Goal: Navigation & Orientation: Find specific page/section

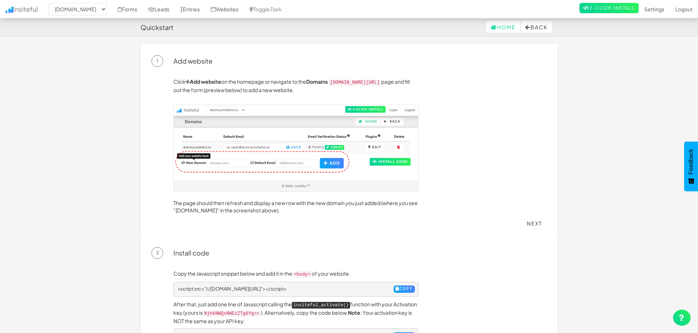
select select "2514"
click at [486, 31] on link "Home" at bounding box center [503, 27] width 34 height 12
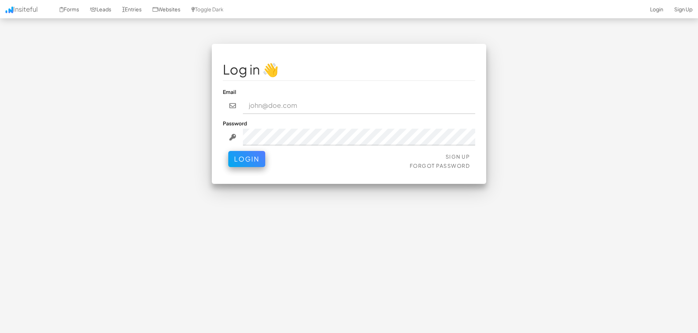
type input "[EMAIL_ADDRESS][DOMAIN_NAME]"
click at [258, 160] on button "Login" at bounding box center [246, 157] width 37 height 16
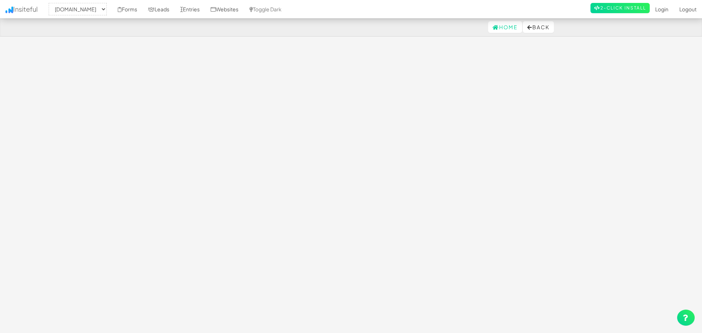
select select "2512"
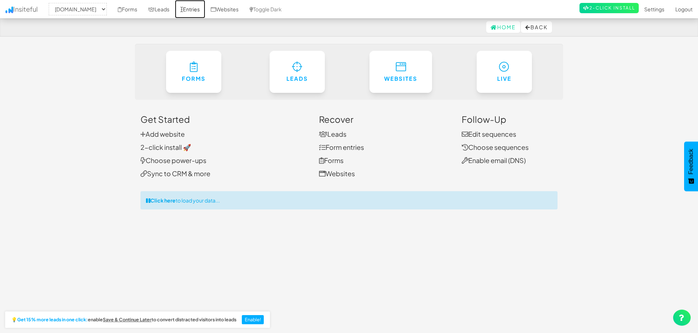
click at [205, 13] on link "Entries" at bounding box center [190, 9] width 30 height 18
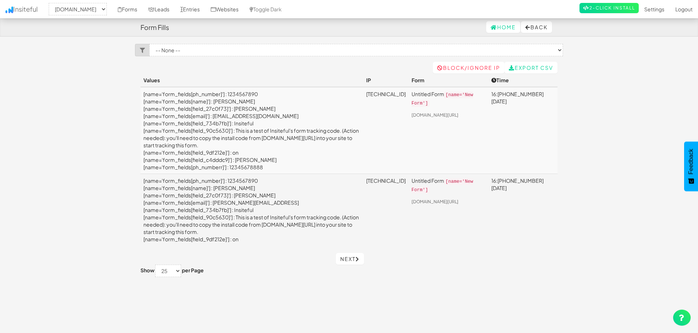
select select "2512"
click at [357, 258] on link "Next" at bounding box center [350, 259] width 28 height 12
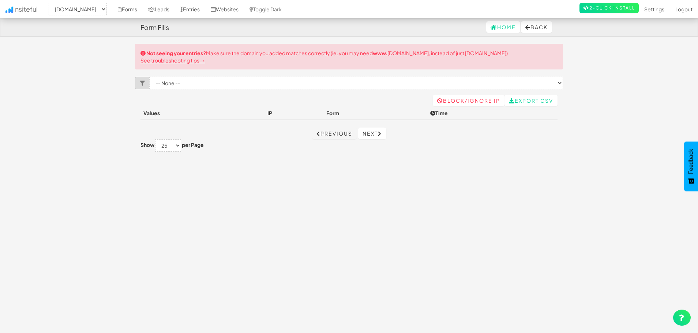
select select "2512"
click at [244, 12] on link "Websites" at bounding box center [224, 9] width 39 height 18
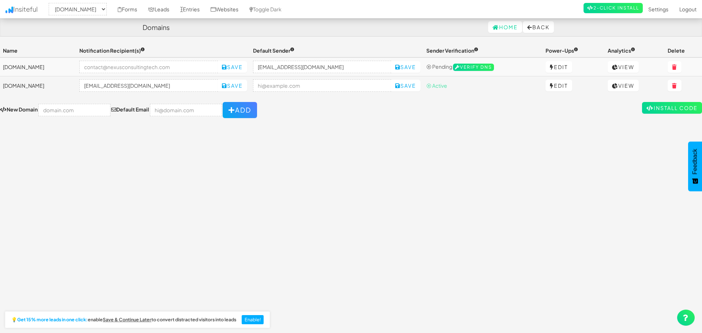
select select "2512"
click at [205, 10] on link "Entries" at bounding box center [190, 9] width 30 height 18
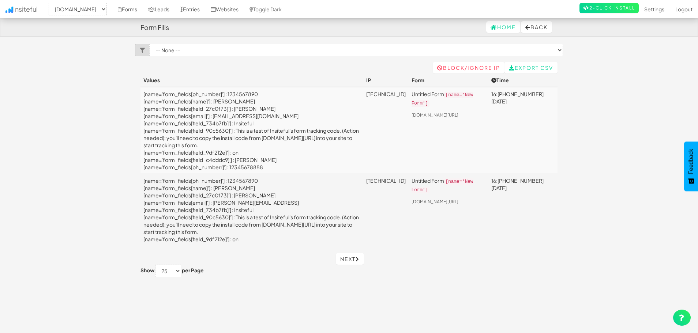
select select "2512"
click at [143, 8] on link "Forms" at bounding box center [127, 9] width 30 height 18
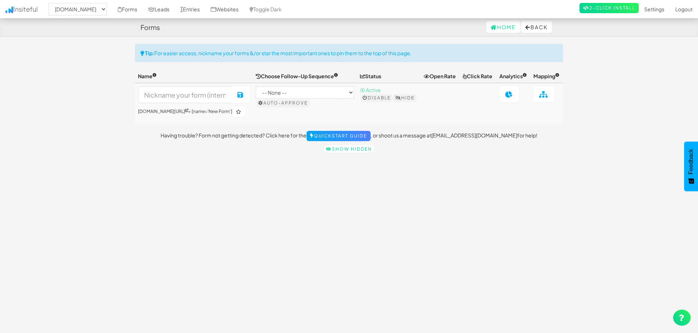
select select "2512"
click at [175, 10] on link "Leads" at bounding box center [159, 9] width 32 height 18
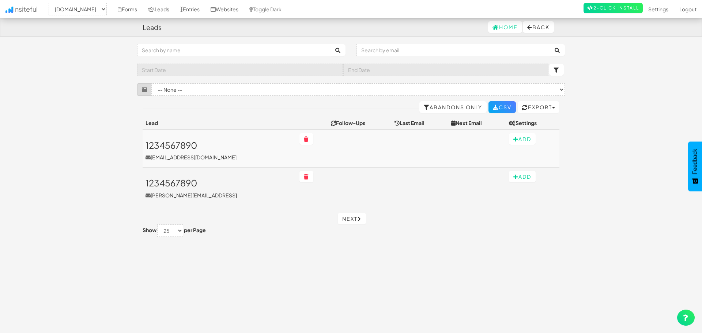
select select "2512"
click at [205, 10] on link "Entries" at bounding box center [190, 9] width 30 height 18
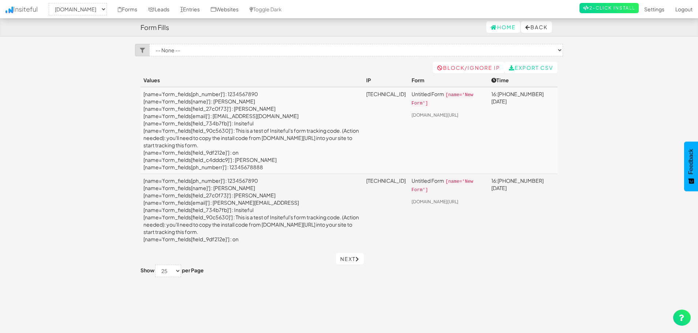
select select "2512"
click at [175, 10] on link "Leads" at bounding box center [159, 9] width 32 height 18
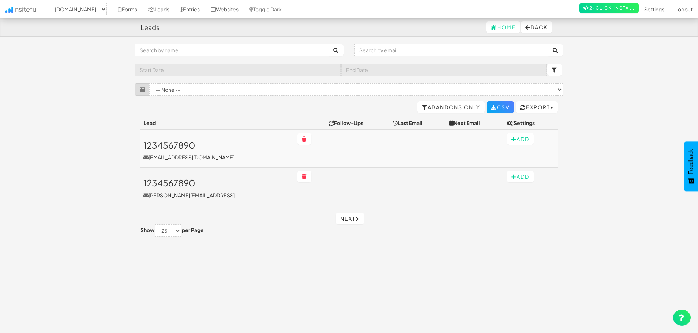
select select "2512"
click at [205, 9] on link "Entries" at bounding box center [190, 9] width 30 height 18
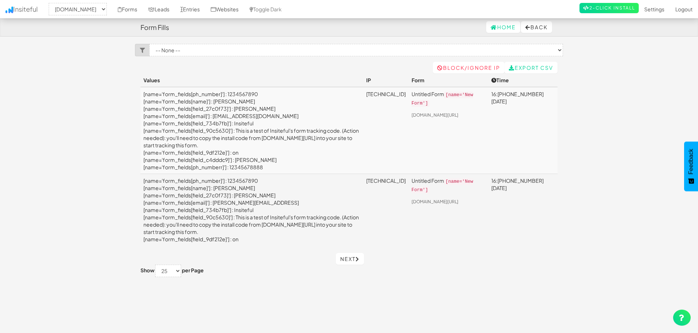
select select "2512"
click at [244, 13] on link "Websites" at bounding box center [224, 9] width 39 height 18
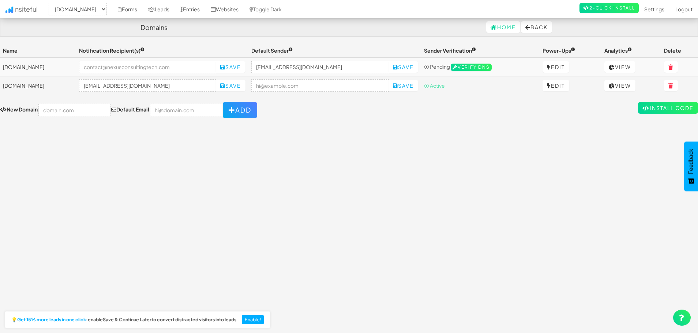
select select "2512"
click at [244, 13] on link "Websites" at bounding box center [224, 9] width 39 height 18
select select "2512"
click at [287, 10] on link "Toggle Dark" at bounding box center [265, 9] width 43 height 18
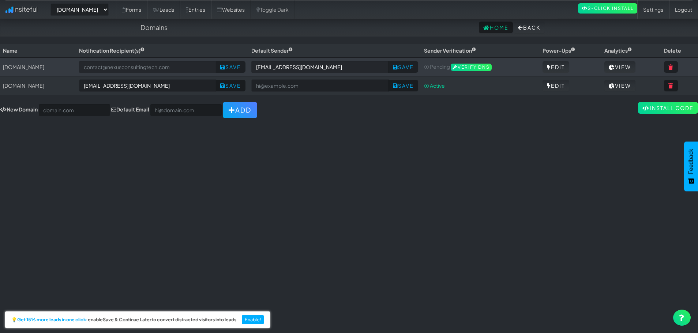
select select "2512"
click at [251, 13] on link "Websites" at bounding box center [231, 9] width 40 height 18
select select "2512"
click at [211, 8] on link "Entries" at bounding box center [195, 9] width 31 height 18
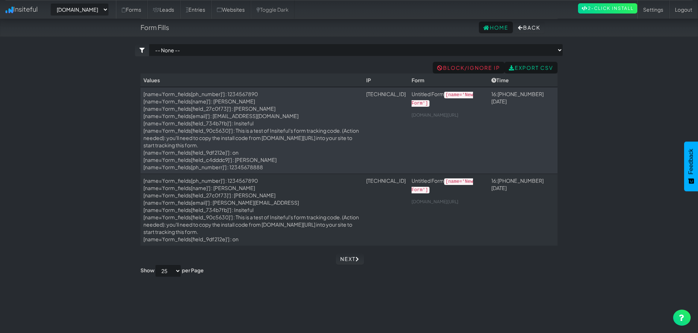
select select "2512"
click at [345, 255] on link "Next" at bounding box center [350, 259] width 28 height 12
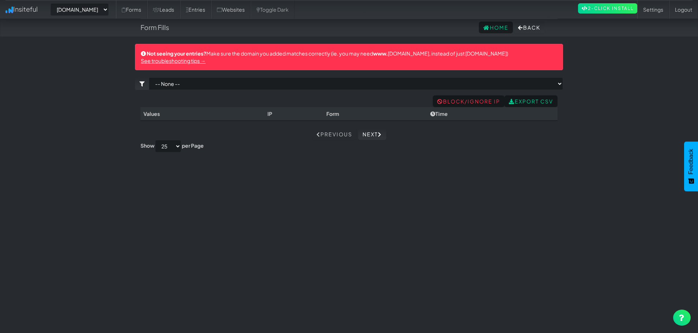
select select "2512"
click at [333, 131] on link "Previous" at bounding box center [334, 134] width 45 height 12
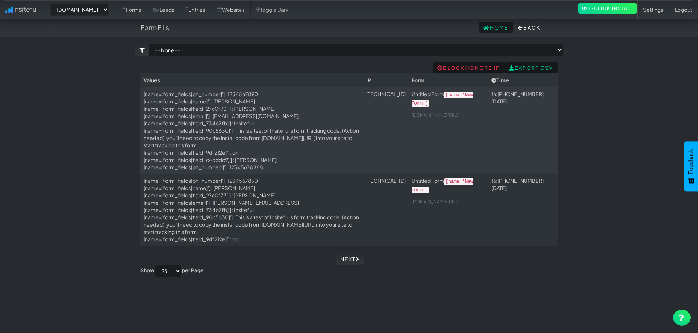
select select "2512"
click at [251, 15] on link "Websites" at bounding box center [231, 9] width 40 height 18
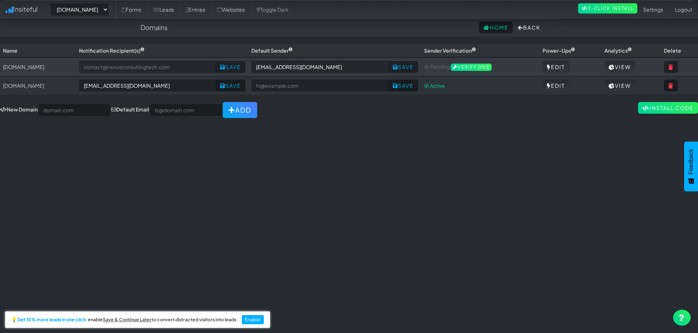
select select "2512"
click at [623, 88] on link "View" at bounding box center [619, 86] width 31 height 12
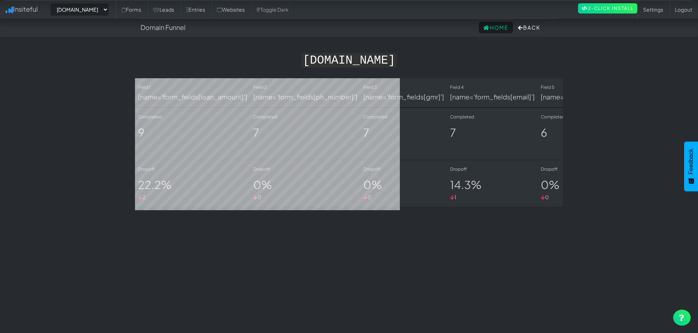
select select "2512"
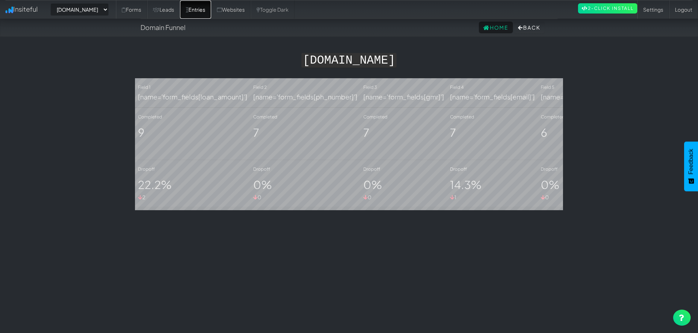
click at [211, 14] on link "Entries" at bounding box center [195, 9] width 31 height 18
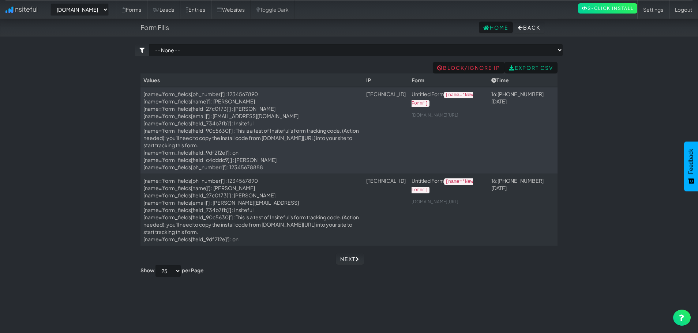
select select "2512"
click at [341, 255] on link "Next" at bounding box center [350, 259] width 28 height 12
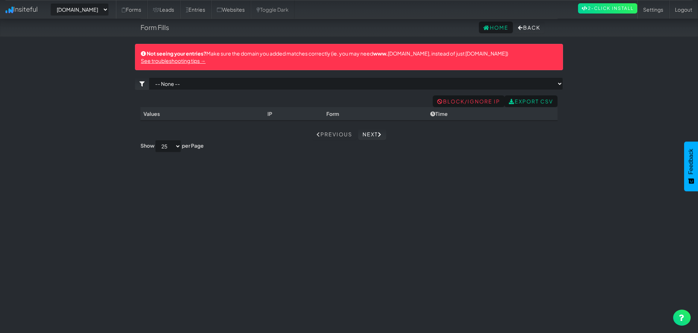
select select "2512"
click at [337, 130] on link "Previous" at bounding box center [334, 134] width 45 height 12
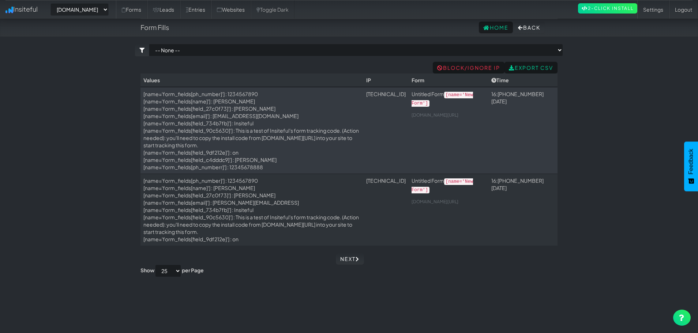
select select "2512"
